Goal: Information Seeking & Learning: Learn about a topic

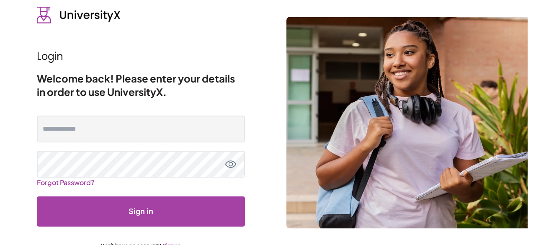
click at [72, 113] on form "Forgot Password? Sign in Don't have an account? Signup" at bounding box center [141, 182] width 208 height 151
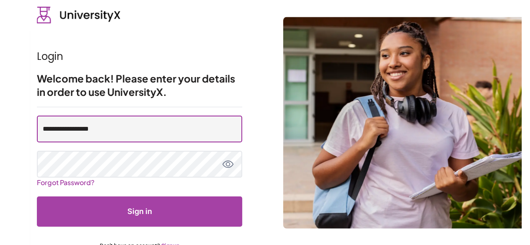
click at [85, 139] on input "**********" at bounding box center [139, 129] width 205 height 27
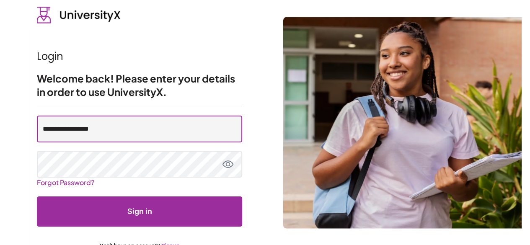
click at [120, 127] on input "**********" at bounding box center [139, 129] width 205 height 27
click at [133, 128] on input "**********" at bounding box center [139, 129] width 205 height 27
click at [99, 127] on input "**********" at bounding box center [139, 129] width 205 height 27
type input "**********"
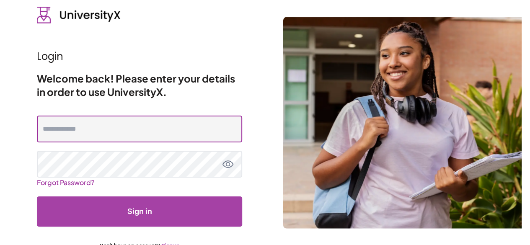
type input "**********"
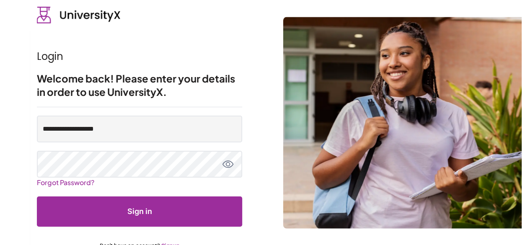
click at [142, 215] on button "Sign in" at bounding box center [139, 212] width 205 height 30
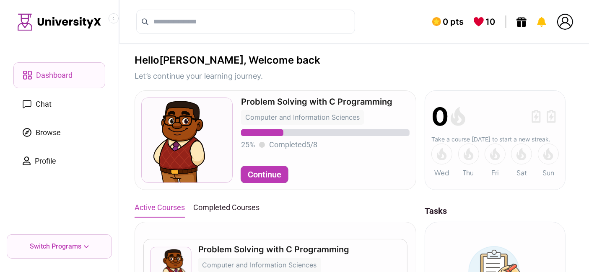
drag, startPoint x: 438, startPoint y: 0, endPoint x: 378, endPoint y: 65, distance: 88.3
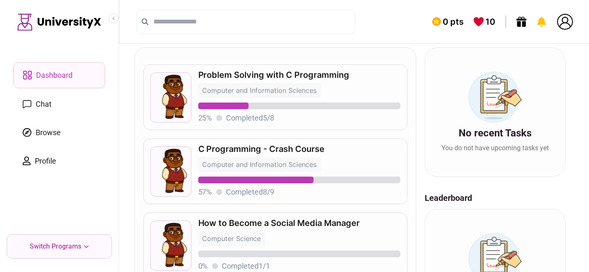
scroll to position [179, 0]
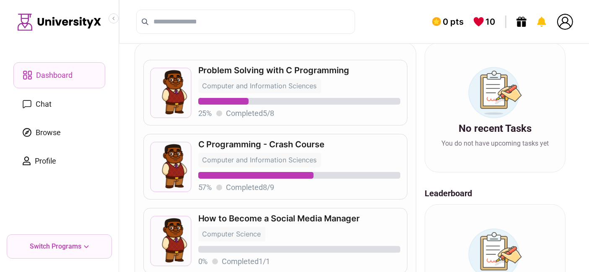
click at [287, 146] on p "C Programming - Crash Course" at bounding box center [299, 144] width 202 height 8
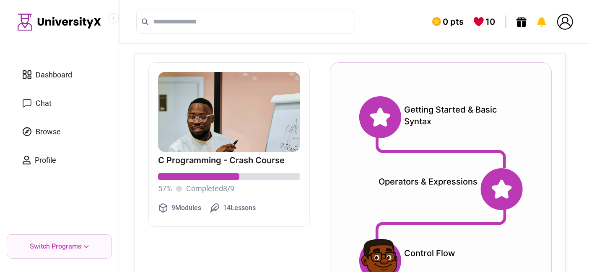
click at [386, 118] on icon at bounding box center [380, 117] width 20 height 19
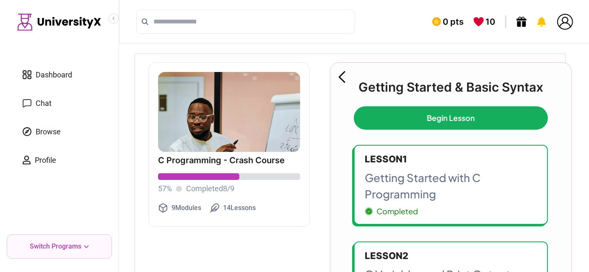
click at [398, 181] on p "Getting Started with C Programming" at bounding box center [451, 186] width 172 height 33
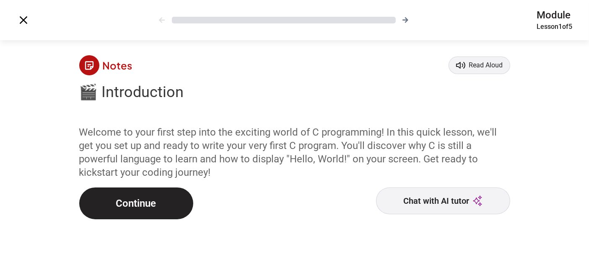
click at [159, 206] on button "Continue" at bounding box center [136, 204] width 114 height 32
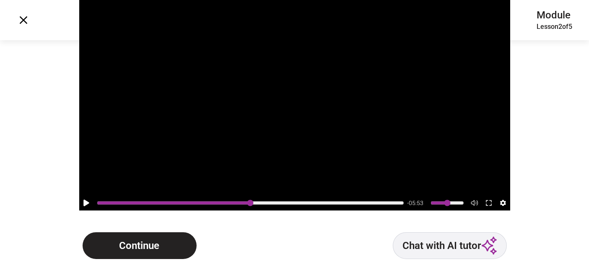
scroll to position [62, 0]
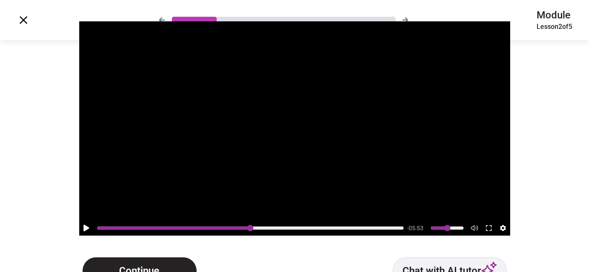
click at [147, 245] on button "Continue" at bounding box center [140, 271] width 114 height 27
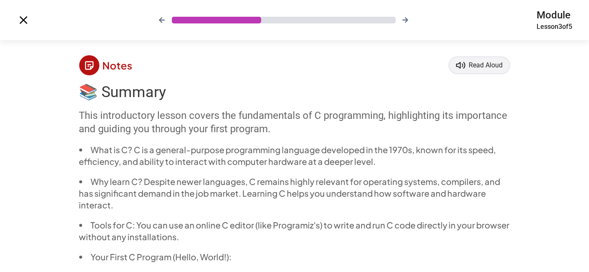
scroll to position [64, 0]
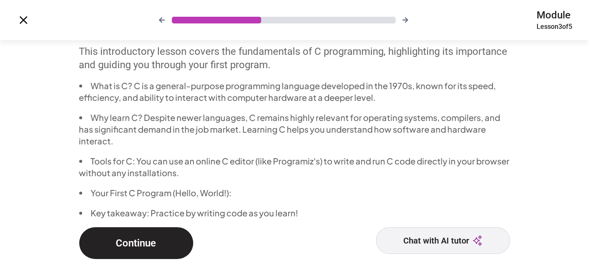
click at [152, 241] on button "Continue" at bounding box center [136, 244] width 114 height 32
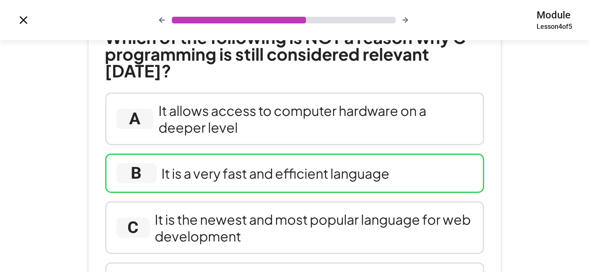
scroll to position [0, 0]
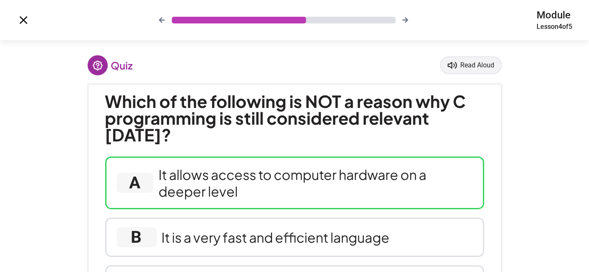
click at [228, 179] on div "It allows access to computer hardware on a deeper level" at bounding box center [315, 183] width 314 height 34
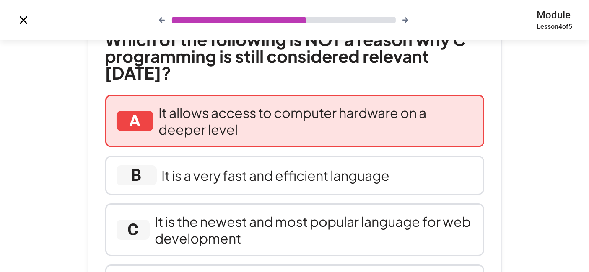
scroll to position [67, 0]
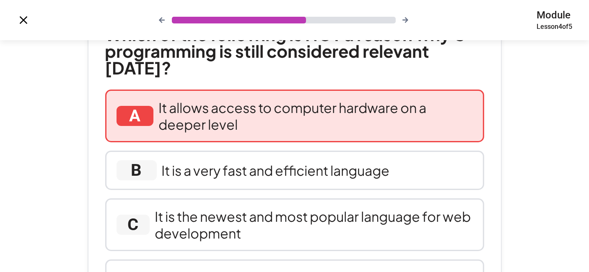
click at [228, 179] on div "B It is a very fast and efficient language" at bounding box center [294, 170] width 379 height 39
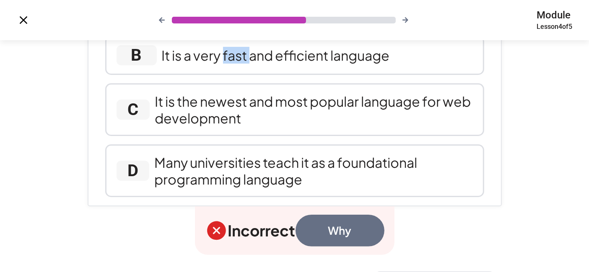
click at [343, 230] on button "Why" at bounding box center [339, 231] width 89 height 32
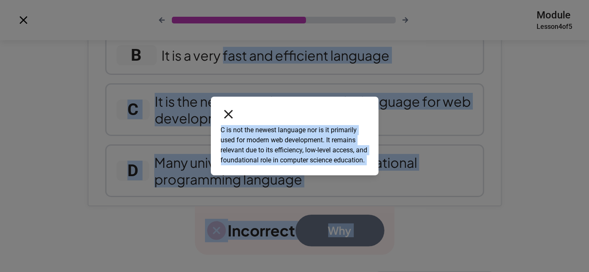
click at [343, 230] on div "C is not the newest language nor is it primarily used for modern web developmen…" at bounding box center [294, 136] width 589 height 272
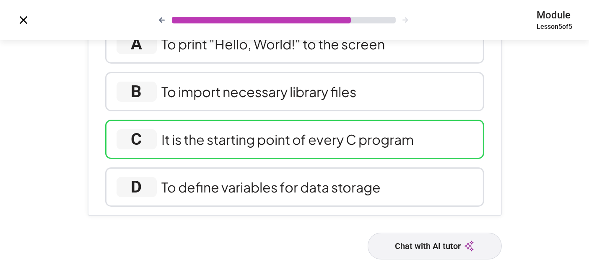
scroll to position [0, 0]
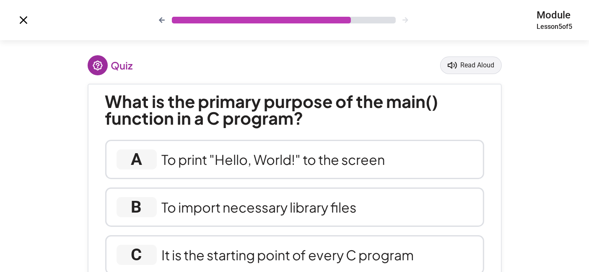
click at [161, 16] on div "Module Lesson 5 of 5" at bounding box center [294, 20] width 589 height 40
click at [160, 19] on icon at bounding box center [161, 20] width 7 height 7
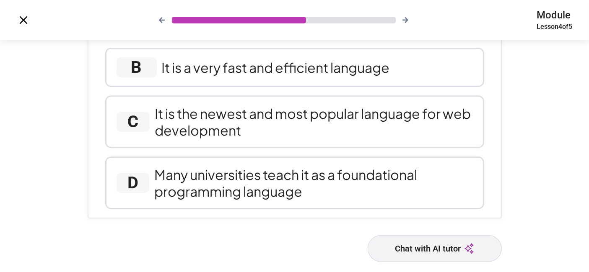
scroll to position [129, 0]
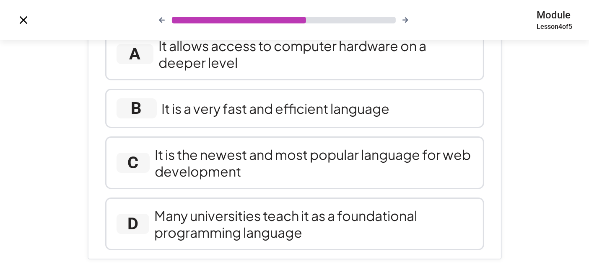
click at [231, 151] on div "It is the newest and most popular language for web development" at bounding box center [314, 163] width 318 height 34
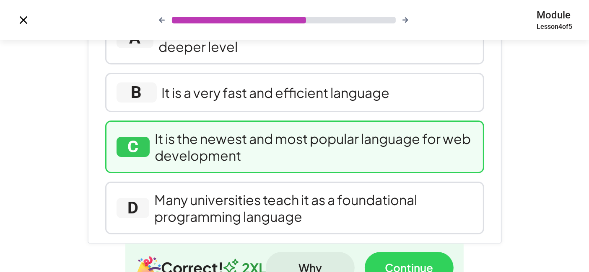
scroll to position [221, 0]
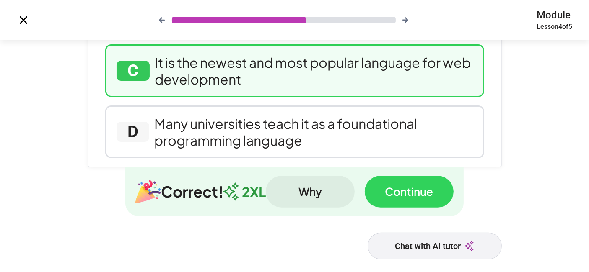
click at [392, 196] on button "Continue" at bounding box center [409, 192] width 89 height 32
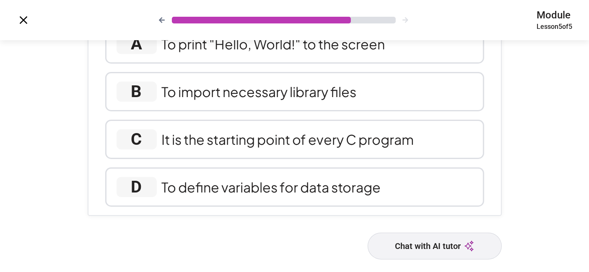
scroll to position [0, 0]
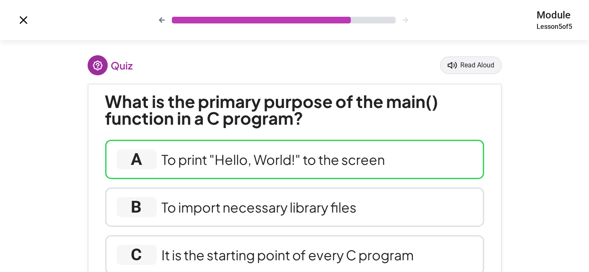
click at [284, 162] on div "To print "Hello, World!" to the screen" at bounding box center [273, 159] width 223 height 17
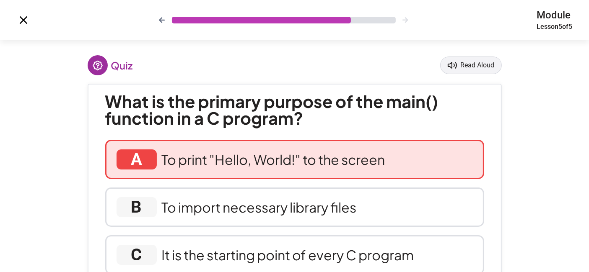
scroll to position [164, 0]
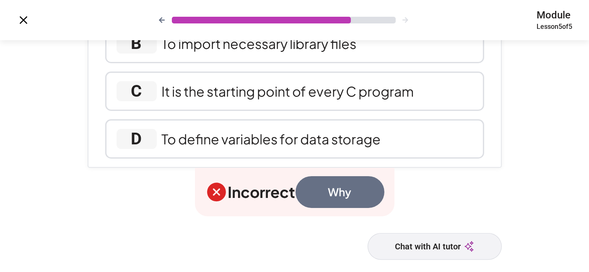
click at [337, 186] on button "Why" at bounding box center [339, 192] width 89 height 32
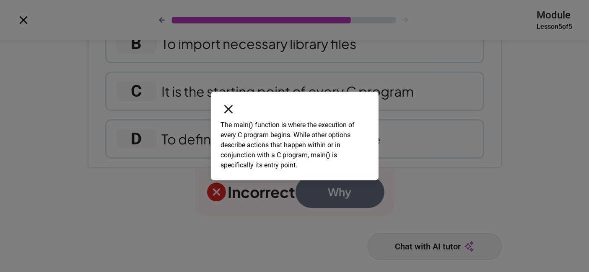
click at [229, 113] on icon at bounding box center [228, 109] width 15 height 15
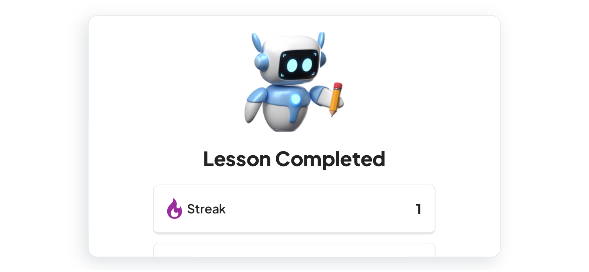
scroll to position [156, 0]
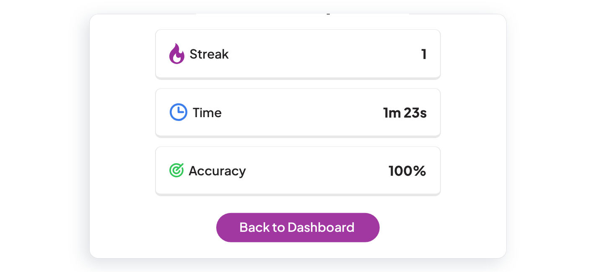
click at [284, 222] on link "Back to Dashboard" at bounding box center [297, 227] width 163 height 29
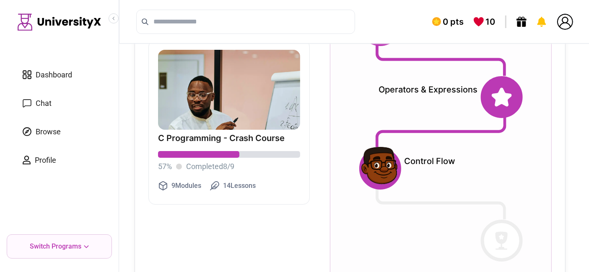
scroll to position [124, 0]
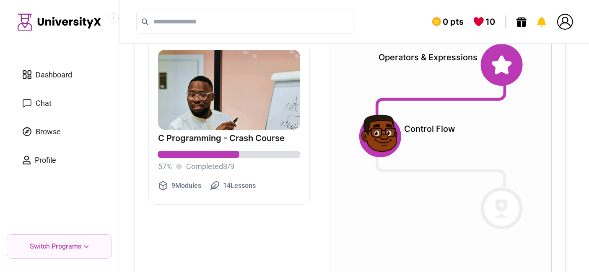
click at [73, 75] on link "Dashboard" at bounding box center [59, 74] width 92 height 25
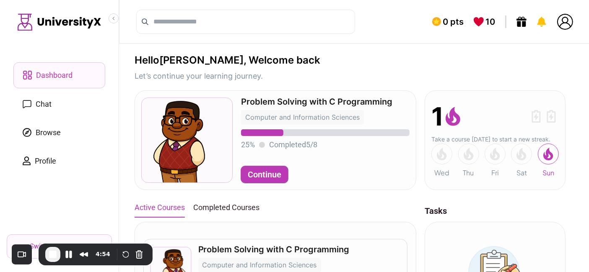
scroll to position [251, 0]
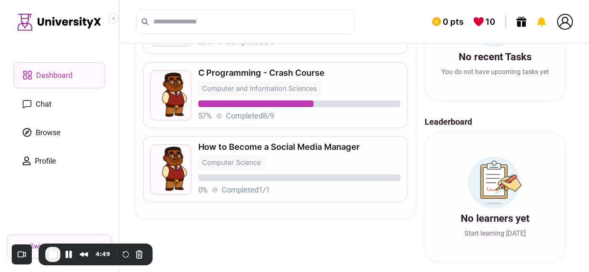
drag, startPoint x: 96, startPoint y: 245, endPoint x: 84, endPoint y: 273, distance: 30.4
click at [84, 245] on html "Dashboard Chat Browse Profile Switch Programs 0 pts 10 Hello [PERSON_NAME] , We…" at bounding box center [294, 11] width 589 height 524
drag, startPoint x: 87, startPoint y: 262, endPoint x: 72, endPoint y: 293, distance: 34.1
click at [72, 245] on html "Dashboard Chat Browse Profile Switch Programs 0 pts 10 Hello [PERSON_NAME] , We…" at bounding box center [294, 11] width 589 height 524
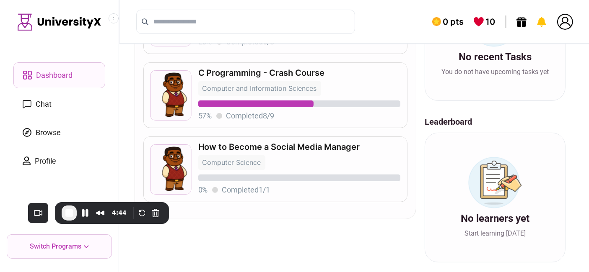
drag, startPoint x: 115, startPoint y: 247, endPoint x: 131, endPoint y: 206, distance: 44.4
click at [131, 206] on div "4:44" at bounding box center [112, 213] width 101 height 15
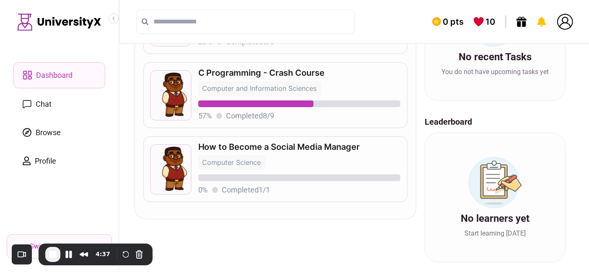
drag, startPoint x: 131, startPoint y: 206, endPoint x: 72, endPoint y: 282, distance: 96.1
click at [72, 245] on html "Dashboard Chat Browse Profile Switch Programs 0 pts 10 Hello [PERSON_NAME] , We…" at bounding box center [294, 11] width 589 height 524
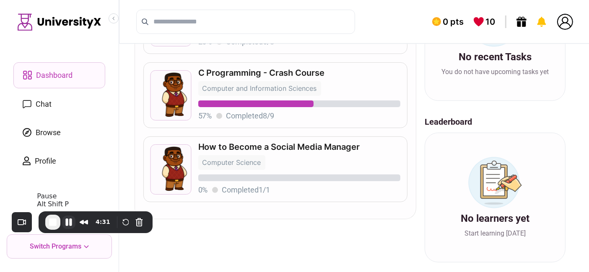
drag, startPoint x: 104, startPoint y: 258, endPoint x: 72, endPoint y: 225, distance: 45.6
click at [72, 225] on div "4:31" at bounding box center [79, 222] width 68 height 15
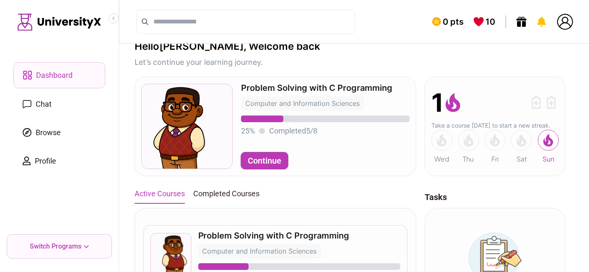
scroll to position [0, 0]
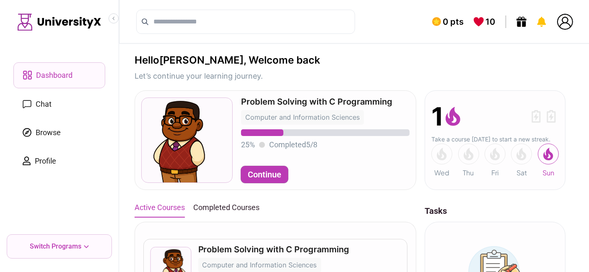
drag, startPoint x: 108, startPoint y: 227, endPoint x: 220, endPoint y: -41, distance: 290.3
click at [220, 0] on html "Dashboard Chat Browse Profile Switch Programs 0 pts 10 Hello [PERSON_NAME] , We…" at bounding box center [294, 262] width 589 height 524
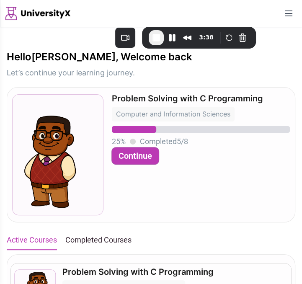
drag, startPoint x: 210, startPoint y: 9, endPoint x: 202, endPoint y: 48, distance: 39.9
click at [202, 48] on div "3:38" at bounding box center [199, 38] width 114 height 22
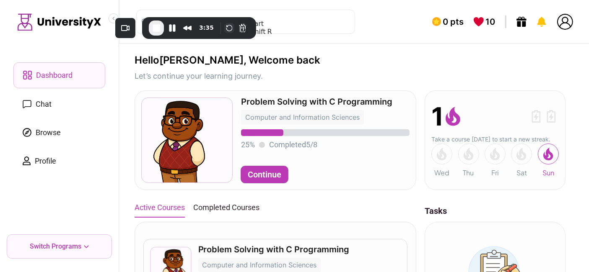
click at [226, 29] on button "Restart Recording" at bounding box center [229, 28] width 10 height 10
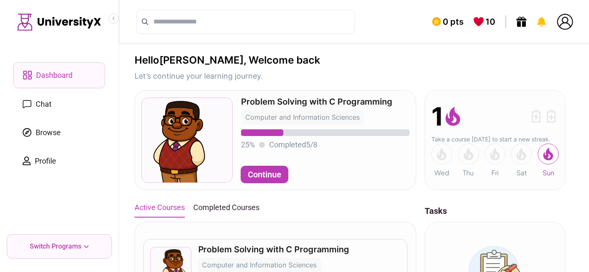
drag, startPoint x: 205, startPoint y: 30, endPoint x: 277, endPoint y: -41, distance: 100.4
click at [277, 0] on html "Dashboard Chat Browse Profile Switch Programs 0 pts 10 Hello [PERSON_NAME] , We…" at bounding box center [294, 262] width 589 height 524
click at [383, 21] on div "0 pts 10" at bounding box center [354, 22] width 471 height 44
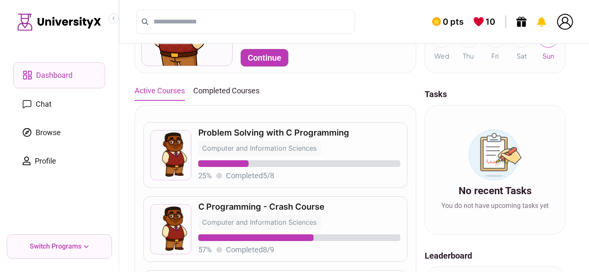
scroll to position [117, 0]
click at [269, 205] on p "C Programming - Crash Course" at bounding box center [299, 206] width 202 height 8
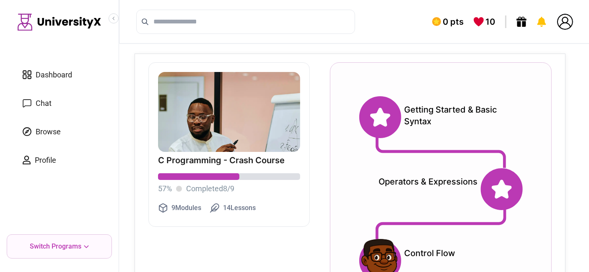
click at [376, 119] on icon at bounding box center [380, 117] width 20 height 19
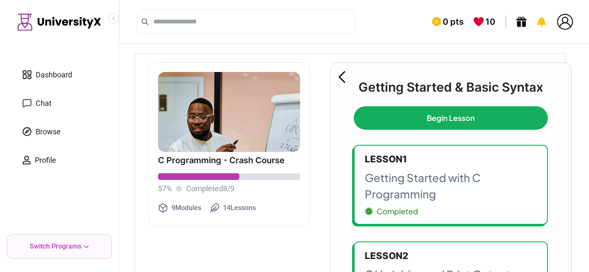
click at [401, 161] on p "Lesson 1" at bounding box center [451, 160] width 172 height 14
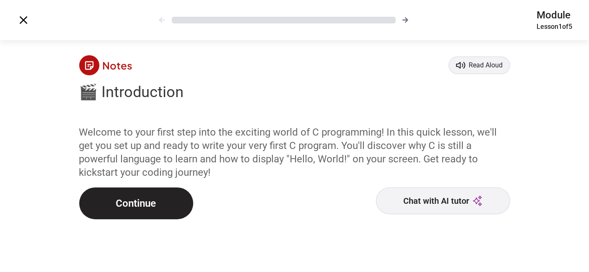
click at [161, 204] on button "Continue" at bounding box center [136, 204] width 114 height 32
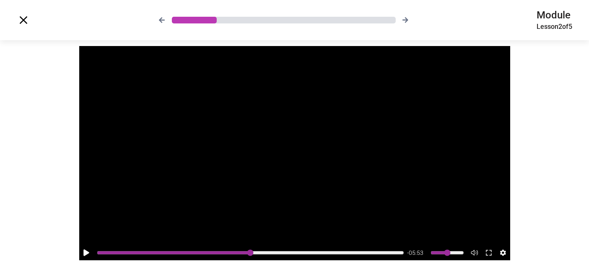
scroll to position [43, 0]
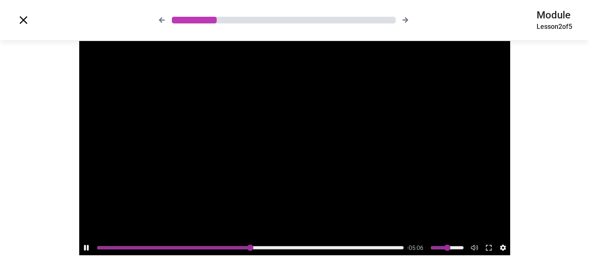
click at [140, 245] on input "range" at bounding box center [250, 248] width 307 height 7
click at [321, 245] on input "range" at bounding box center [250, 248] width 307 height 7
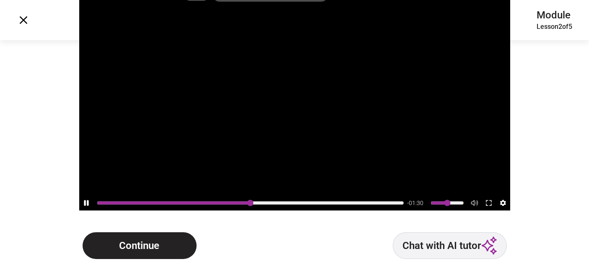
click at [84, 203] on icon at bounding box center [86, 203] width 5 height 6
type input "*****"
click at [163, 242] on button "Continue" at bounding box center [140, 246] width 114 height 27
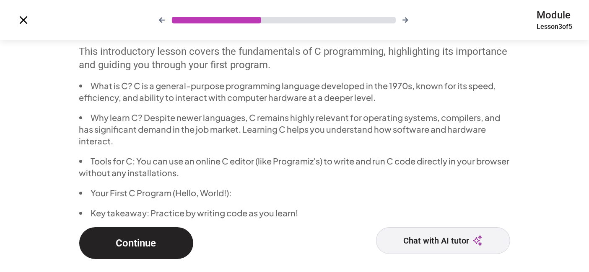
scroll to position [64, 0]
click at [140, 233] on button "Continue" at bounding box center [136, 244] width 114 height 32
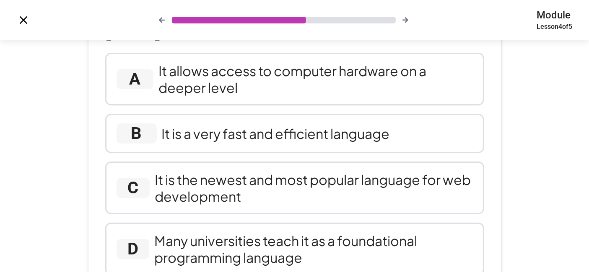
scroll to position [105, 0]
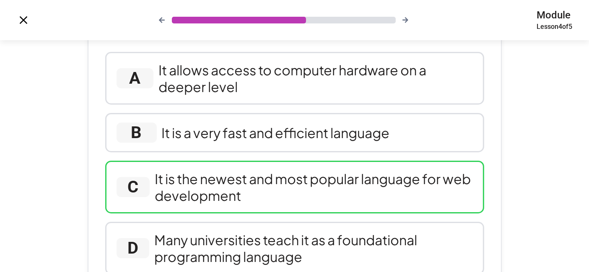
click at [256, 182] on div "It is the newest and most popular language for web development" at bounding box center [314, 188] width 318 height 34
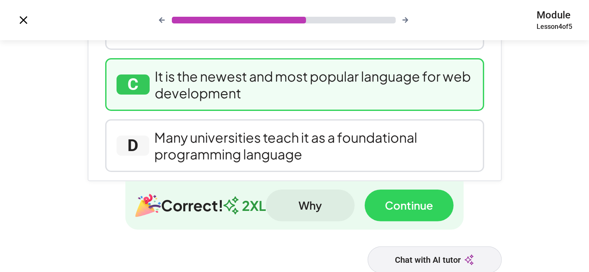
scroll to position [221, 0]
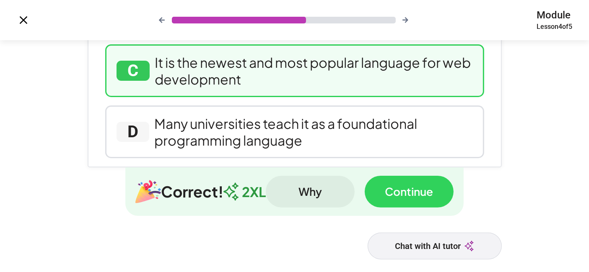
click at [300, 186] on button "Why" at bounding box center [310, 192] width 89 height 32
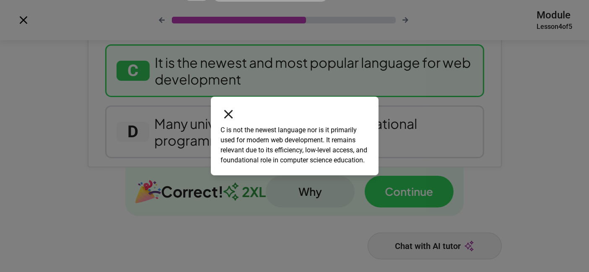
click at [225, 109] on icon at bounding box center [228, 114] width 15 height 15
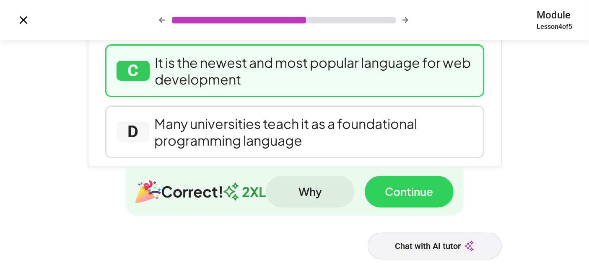
click at [399, 196] on button "Continue" at bounding box center [409, 192] width 89 height 32
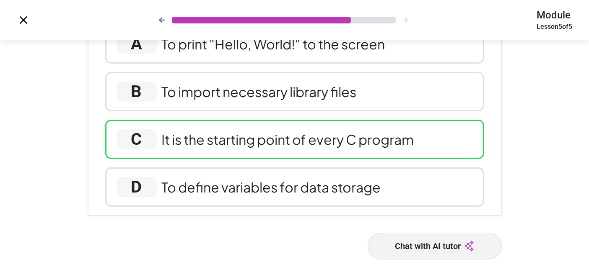
scroll to position [0, 0]
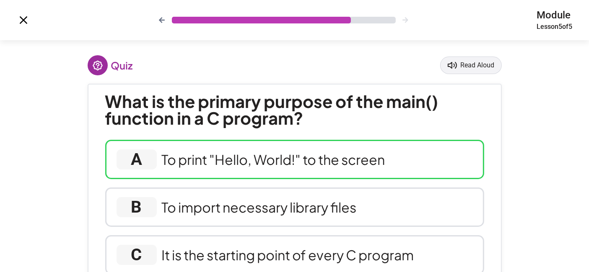
click at [289, 166] on div "To print "Hello, World!" to the screen" at bounding box center [273, 159] width 223 height 17
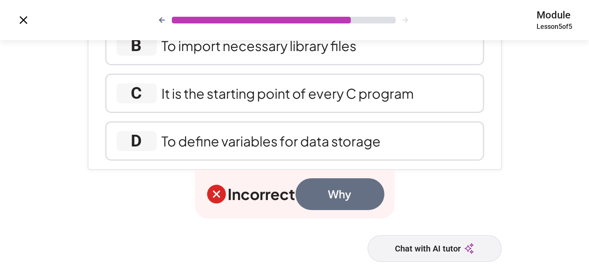
scroll to position [164, 0]
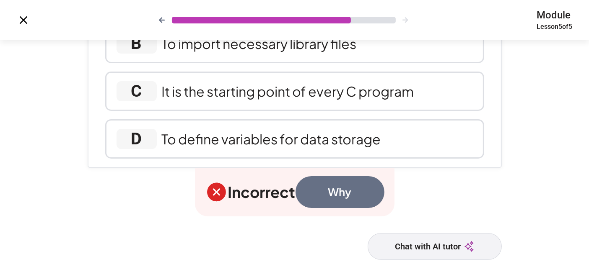
click at [340, 189] on button "Why" at bounding box center [339, 192] width 89 height 32
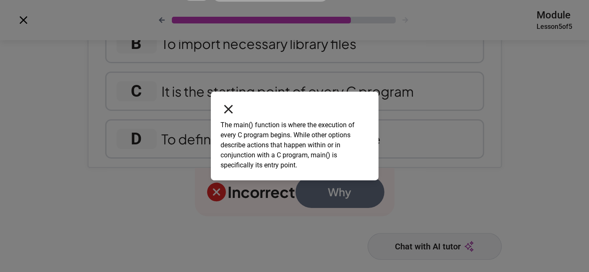
click at [231, 107] on icon at bounding box center [228, 109] width 9 height 9
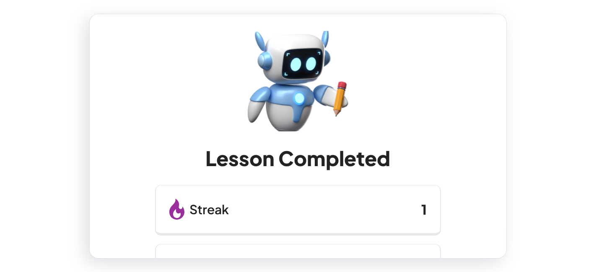
scroll to position [156, 0]
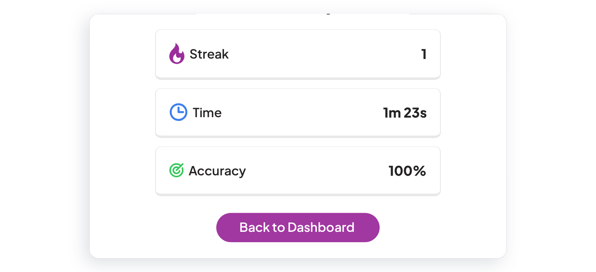
click at [297, 224] on link "Back to Dashboard" at bounding box center [297, 227] width 163 height 29
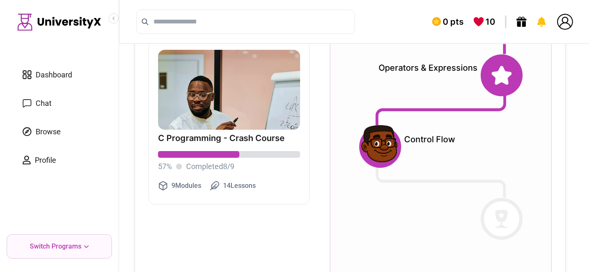
scroll to position [124, 0]
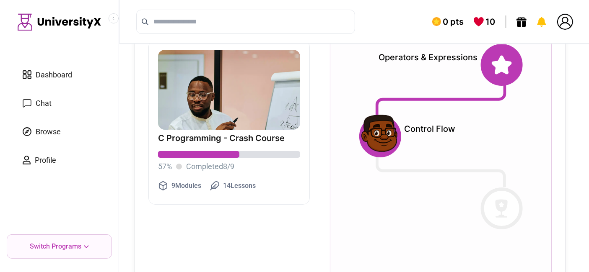
click at [67, 71] on span "Dashboard" at bounding box center [54, 75] width 36 height 12
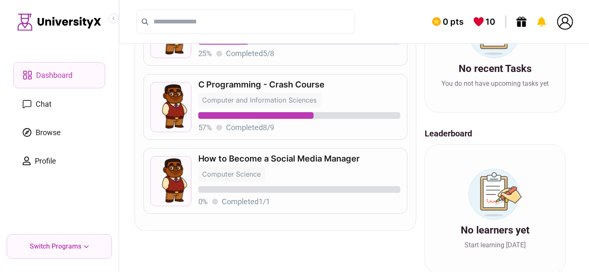
scroll to position [251, 0]
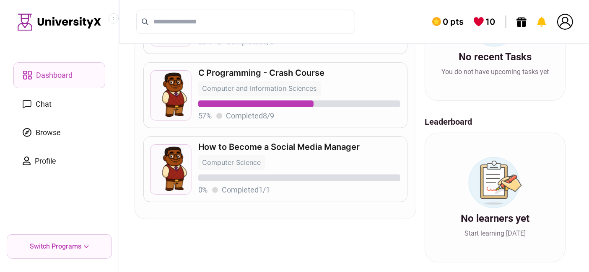
click at [46, 105] on span "Chat" at bounding box center [44, 104] width 16 height 12
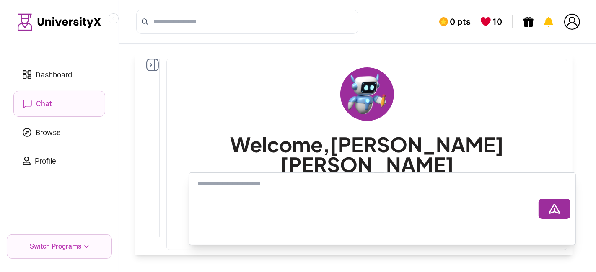
click at [150, 65] on icon at bounding box center [152, 65] width 13 height 13
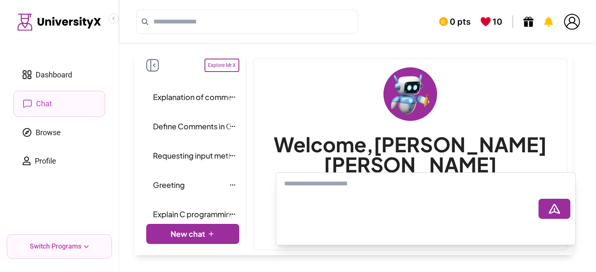
click at [178, 96] on span "Explanation of comments in C" at bounding box center [205, 97] width 105 height 12
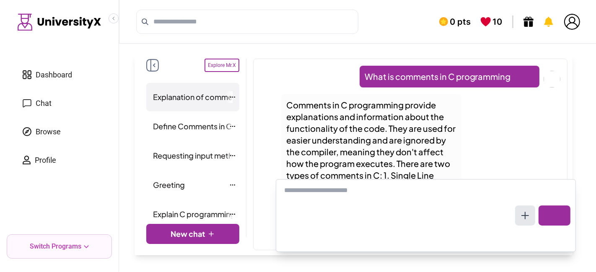
click at [48, 130] on span "Browse" at bounding box center [48, 132] width 25 height 12
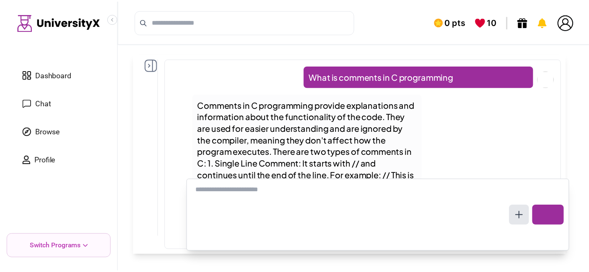
scroll to position [59, 0]
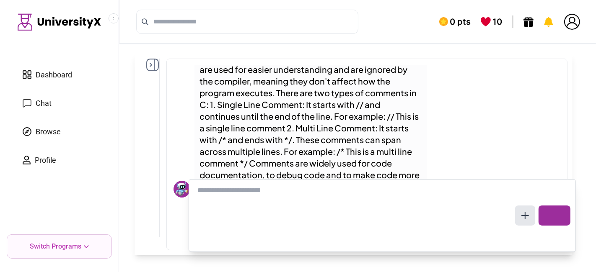
click at [41, 163] on span "Profile" at bounding box center [45, 161] width 21 height 12
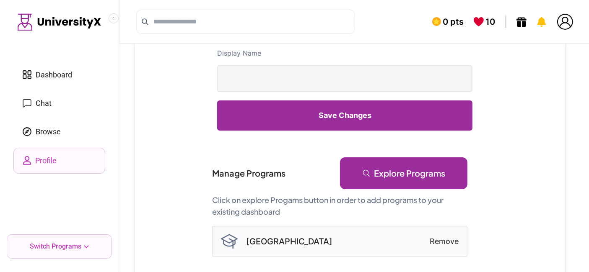
scroll to position [179, 0]
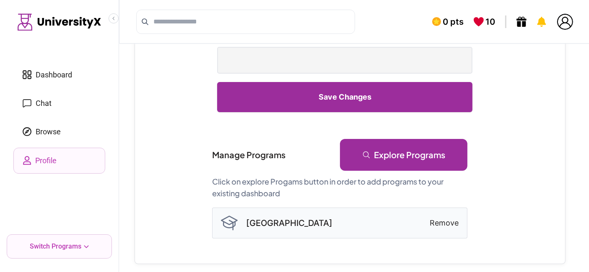
click at [56, 245] on p "Switch Programs" at bounding box center [56, 247] width 52 height 10
click at [52, 84] on link "Dashboard" at bounding box center [59, 74] width 92 height 25
